Goal: Information Seeking & Learning: Learn about a topic

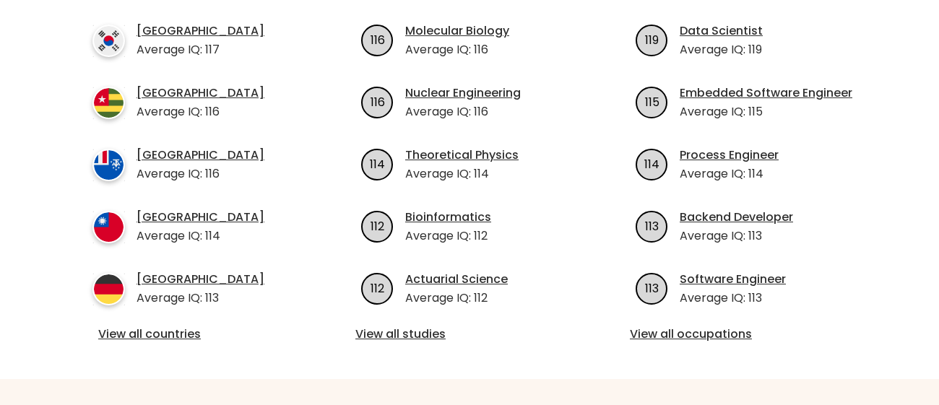
scroll to position [585, 0]
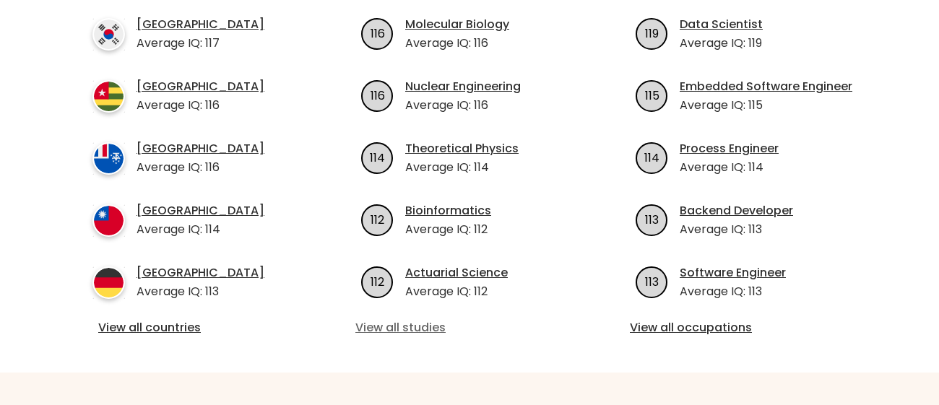
click at [428, 319] on link "View all studies" at bounding box center [469, 327] width 228 height 17
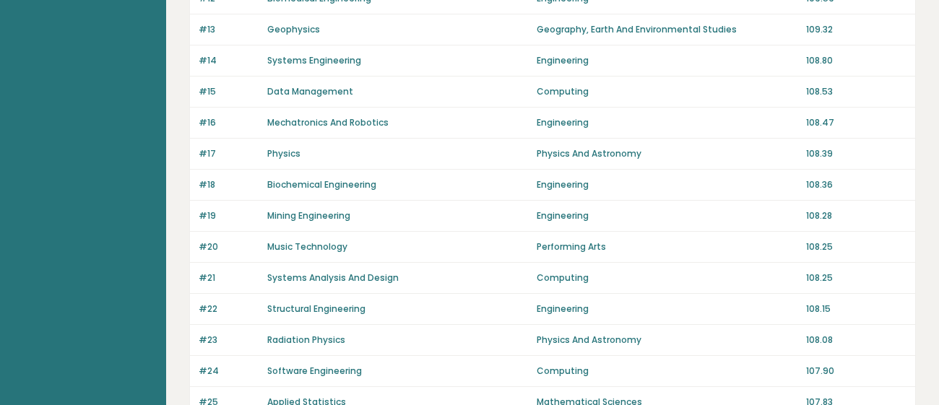
scroll to position [1137, 0]
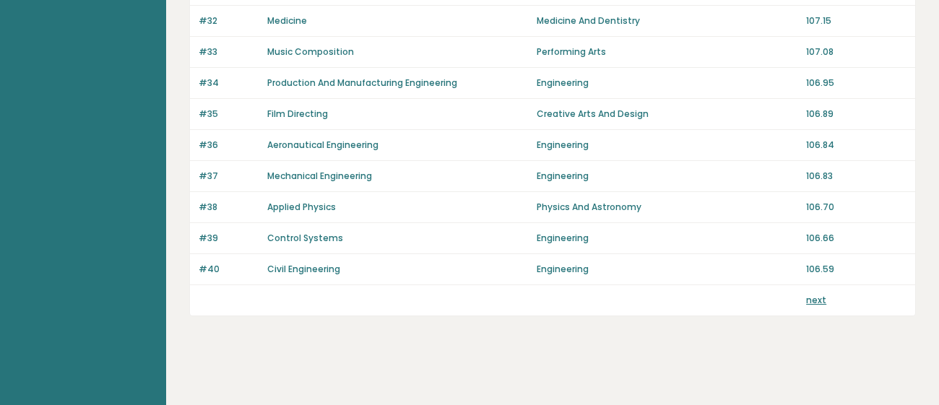
click at [808, 294] on link "next" at bounding box center [816, 300] width 20 height 12
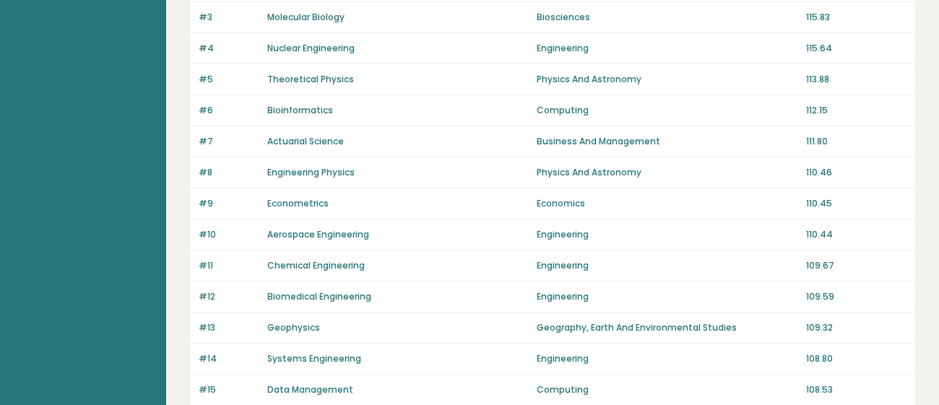
scroll to position [0, 0]
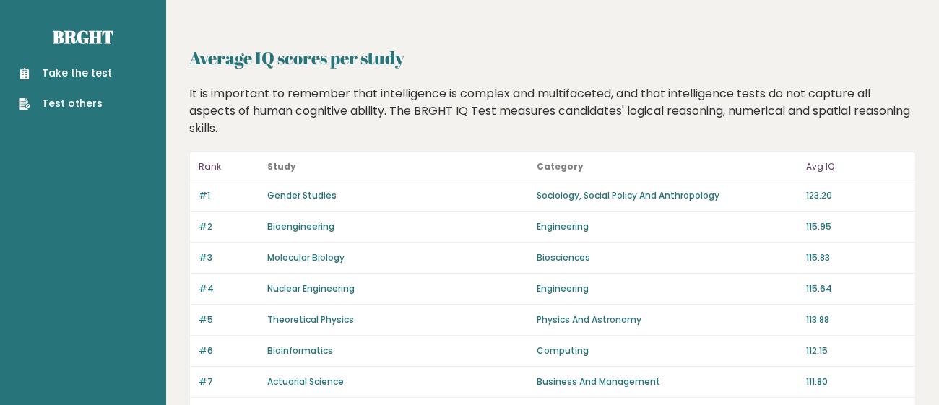
click at [821, 191] on p "123.20" at bounding box center [856, 195] width 100 height 13
click at [320, 193] on link "Gender Studies" at bounding box center [301, 195] width 69 height 12
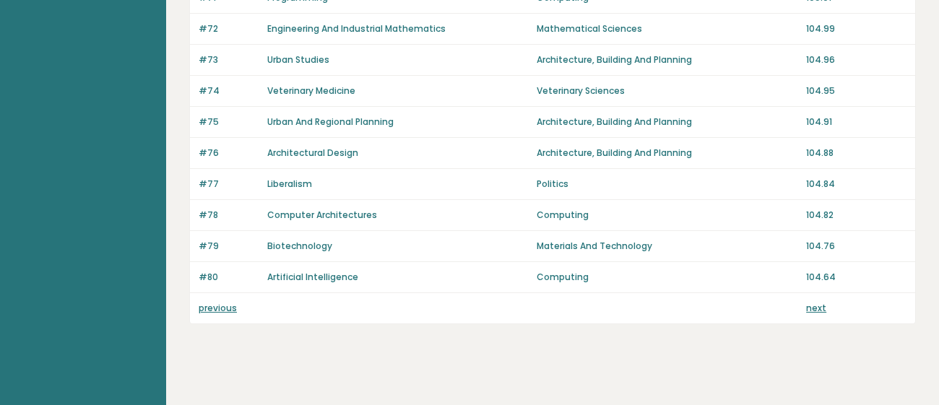
scroll to position [1137, 0]
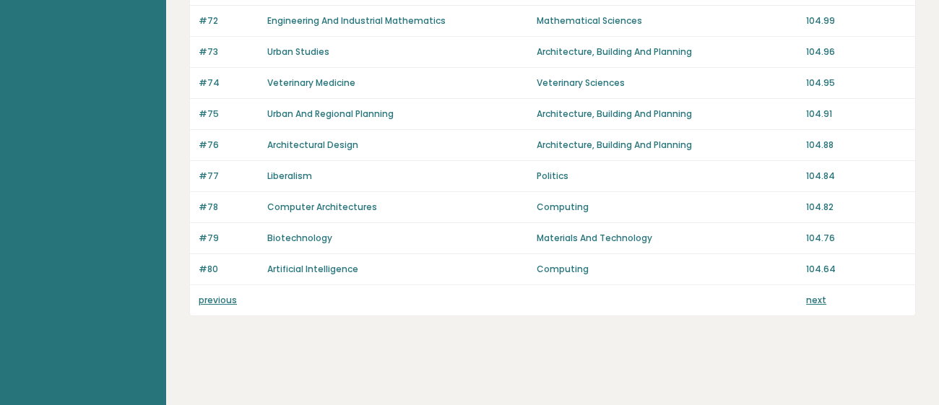
click at [816, 294] on link "next" at bounding box center [816, 300] width 20 height 12
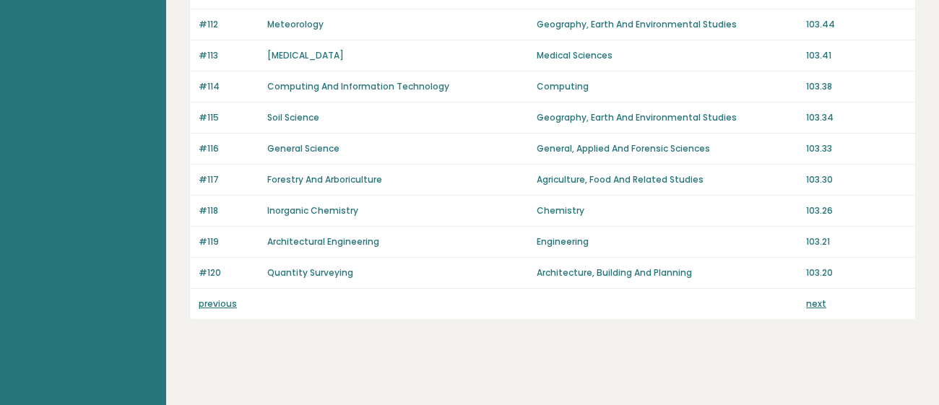
scroll to position [1137, 0]
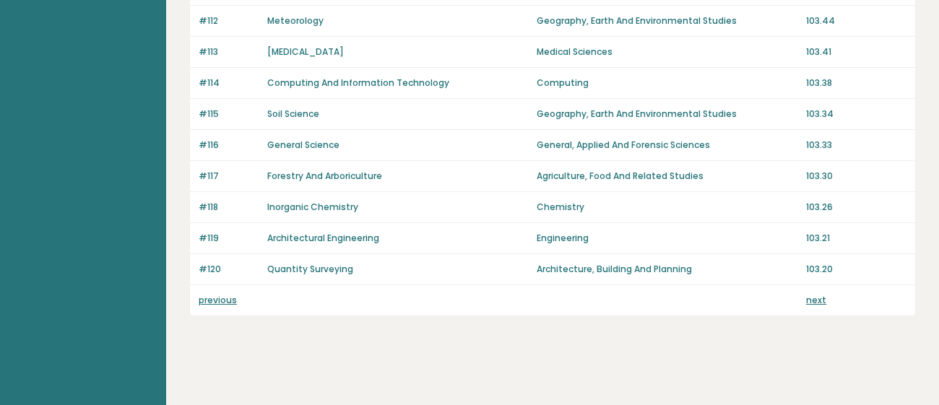
click at [815, 300] on link "next" at bounding box center [816, 300] width 20 height 12
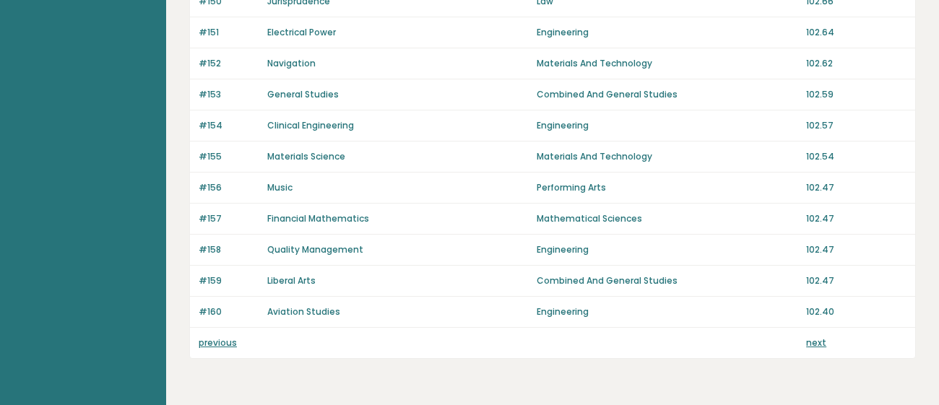
scroll to position [1098, 0]
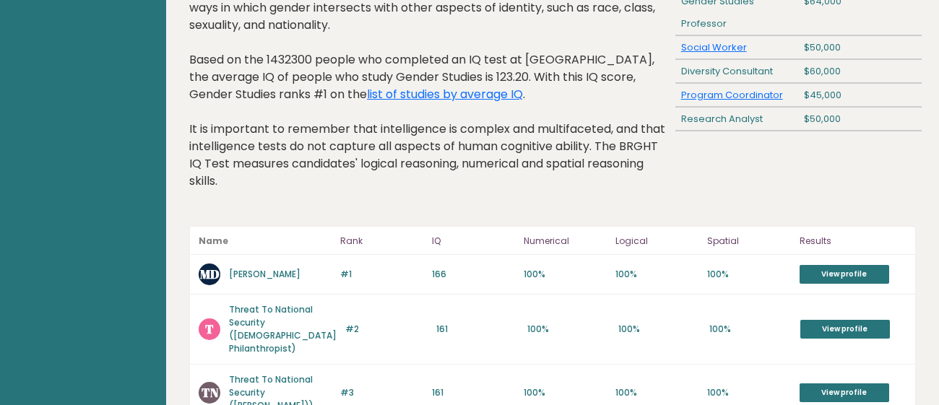
scroll to position [128, 0]
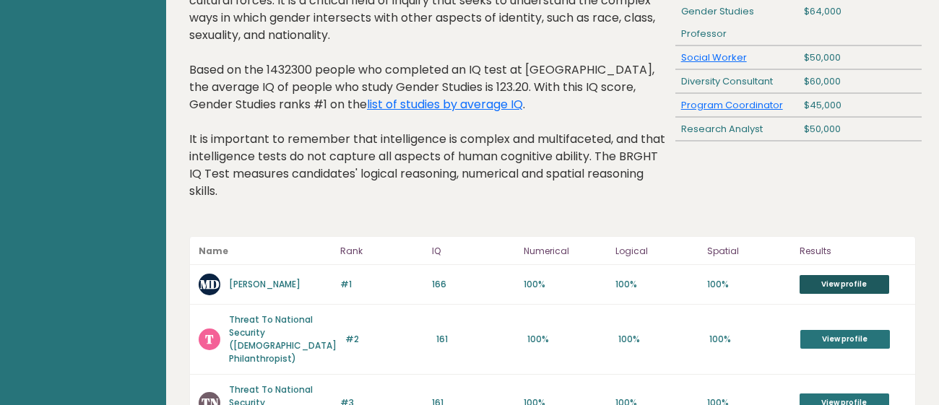
click at [862, 290] on link "View profile" at bounding box center [844, 284] width 90 height 19
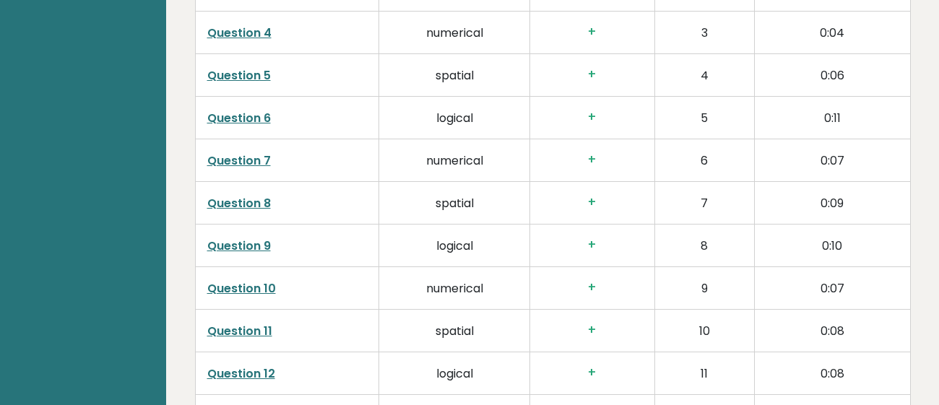
scroll to position [2309, 0]
click at [592, 237] on h3 "+" at bounding box center [592, 244] width 101 height 15
click at [482, 227] on td "logical" at bounding box center [454, 244] width 150 height 43
click at [222, 237] on link "Question 9" at bounding box center [239, 245] width 64 height 17
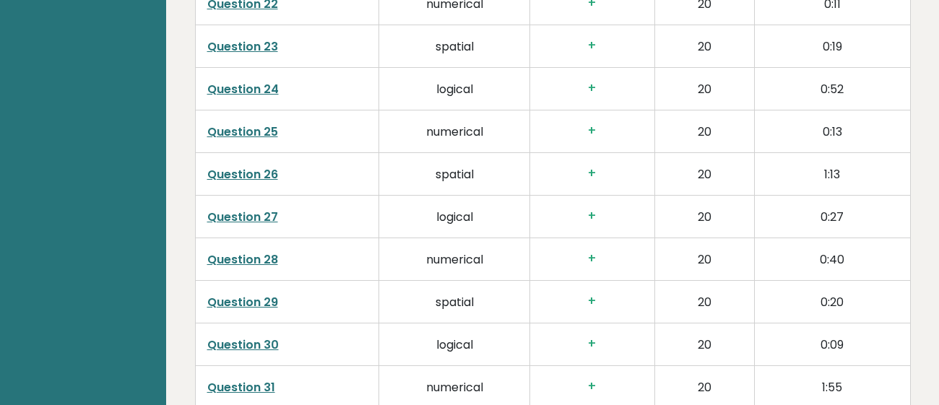
scroll to position [3123, 0]
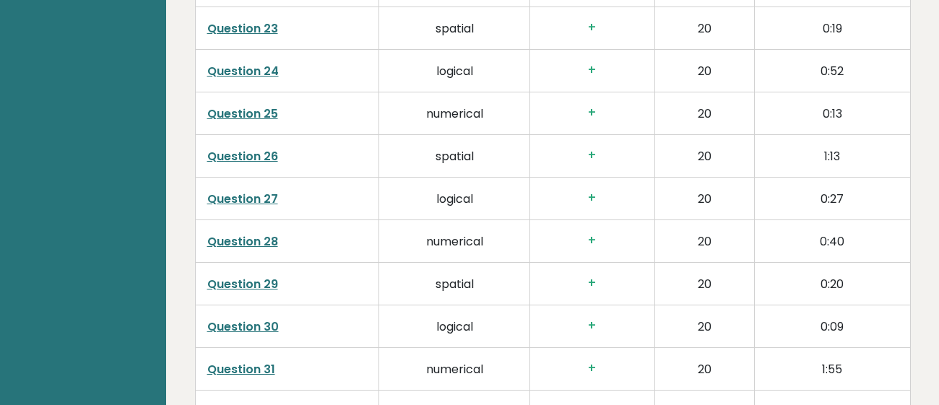
click at [239, 148] on link "Question 26" at bounding box center [242, 156] width 71 height 17
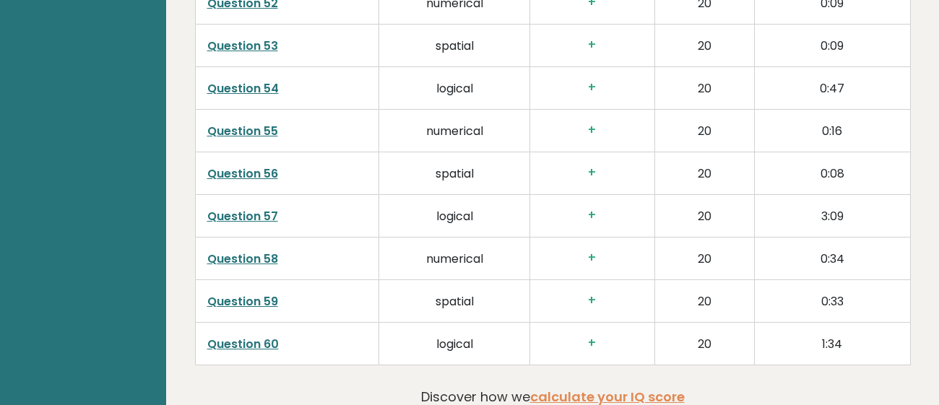
scroll to position [4384, 0]
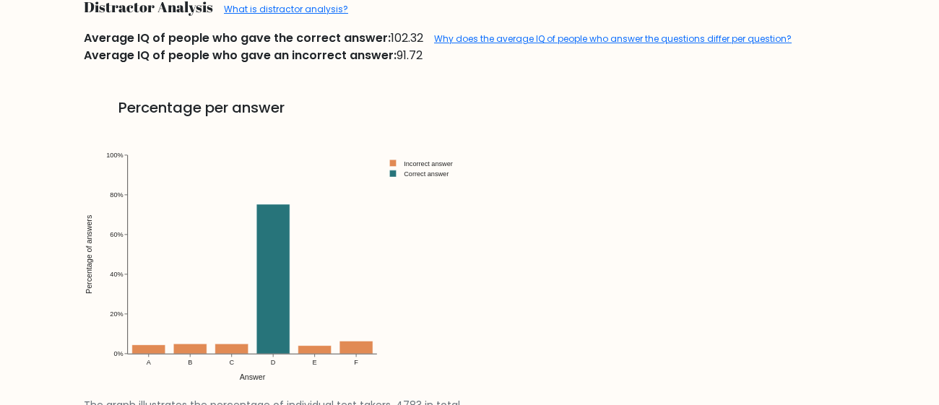
scroll to position [1583, 0]
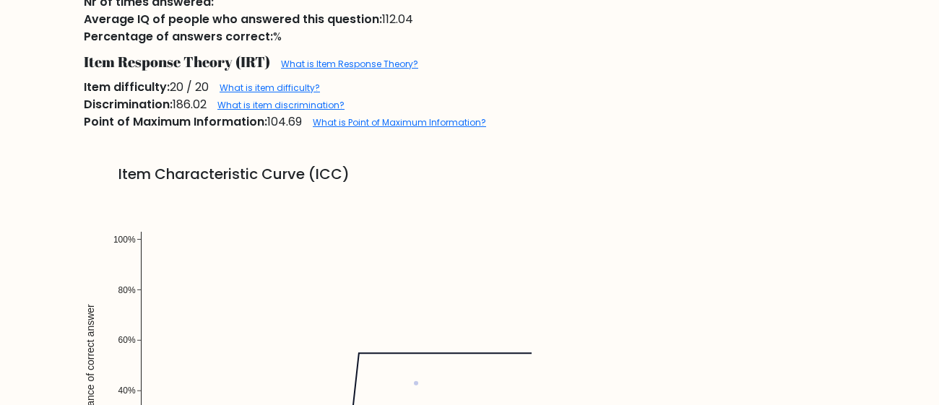
scroll to position [914, 0]
